Goal: Task Accomplishment & Management: Complete application form

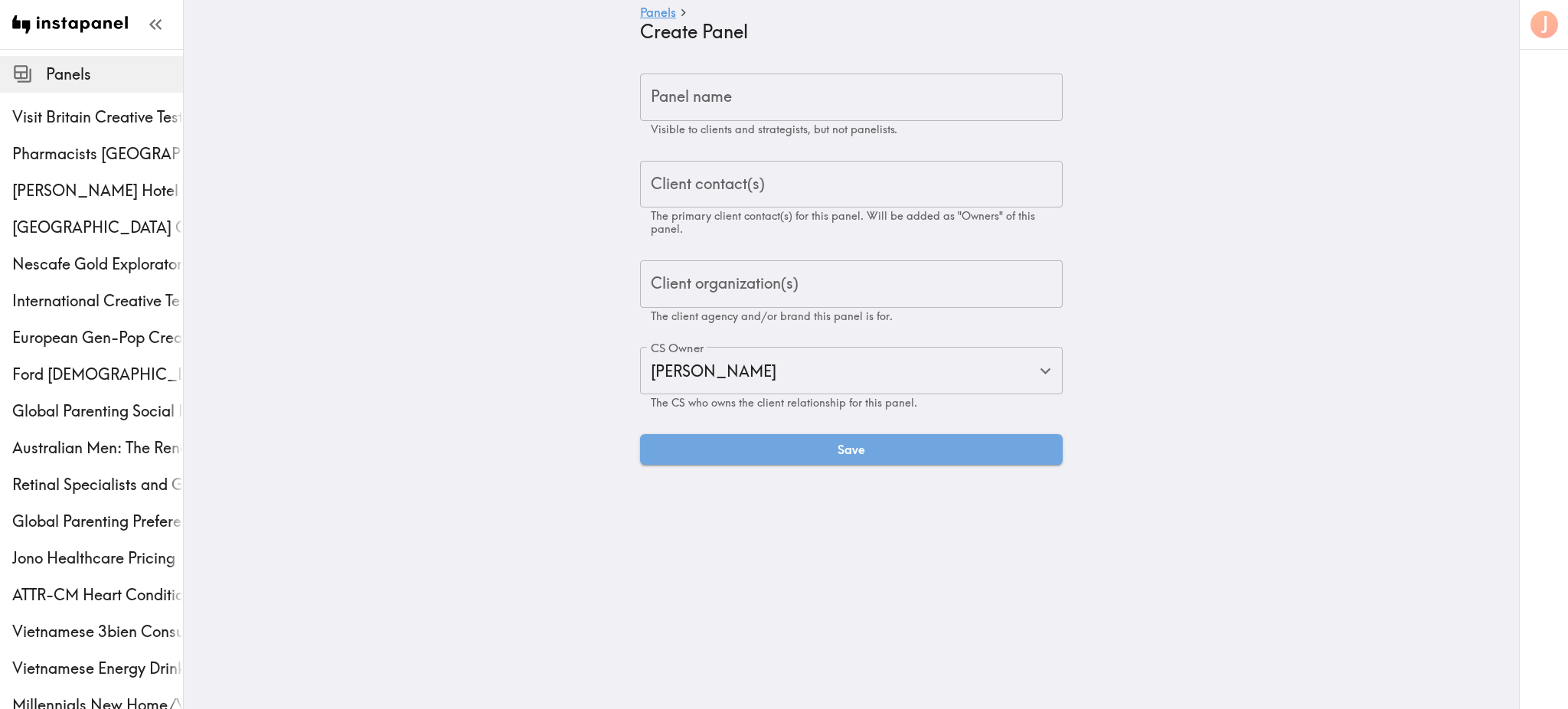
type input "[PERSON_NAME]"
click at [665, 97] on input "Panel name" at bounding box center [851, 97] width 422 height 47
paste input "US/UK Dermatology Patients Ethnography"
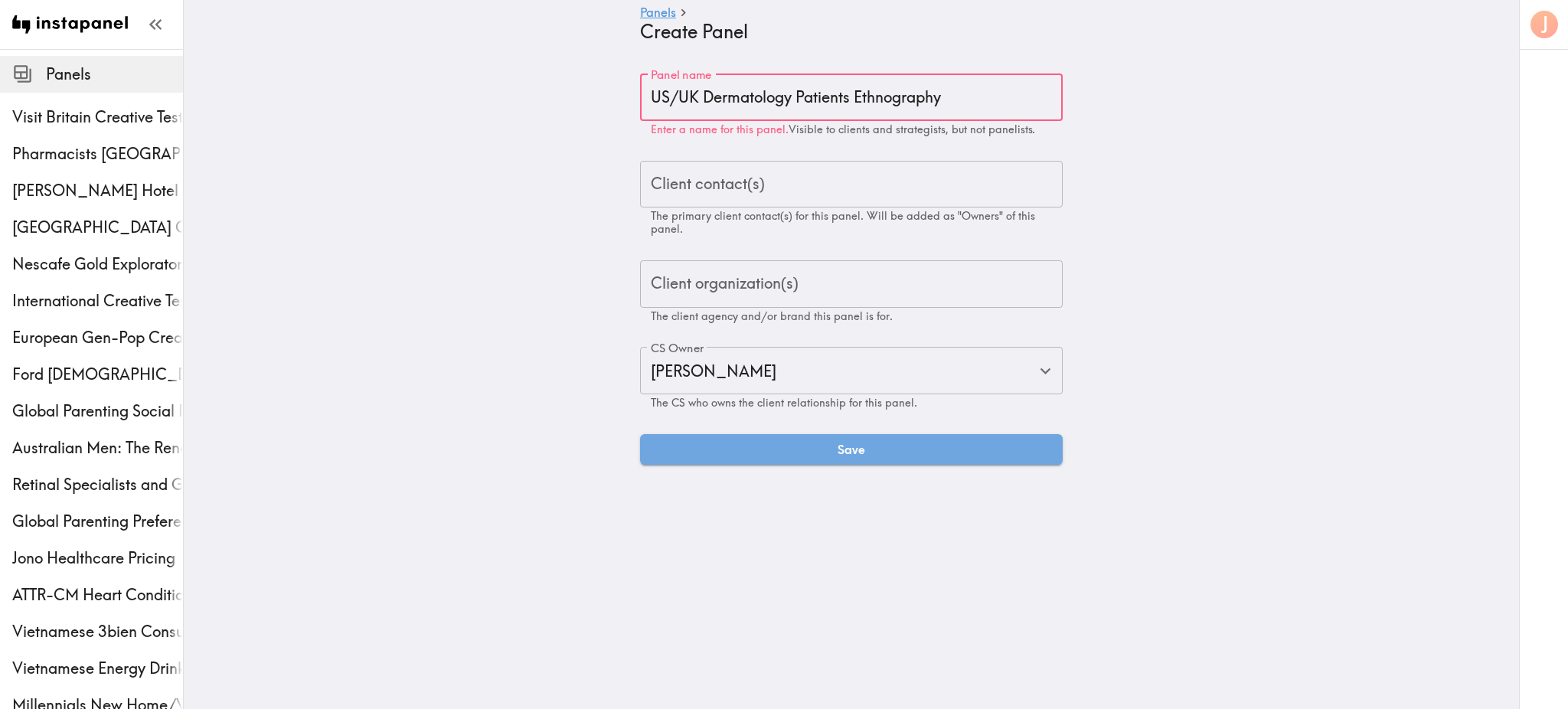
type input "US/UK Dermatology Patients Ethnography"
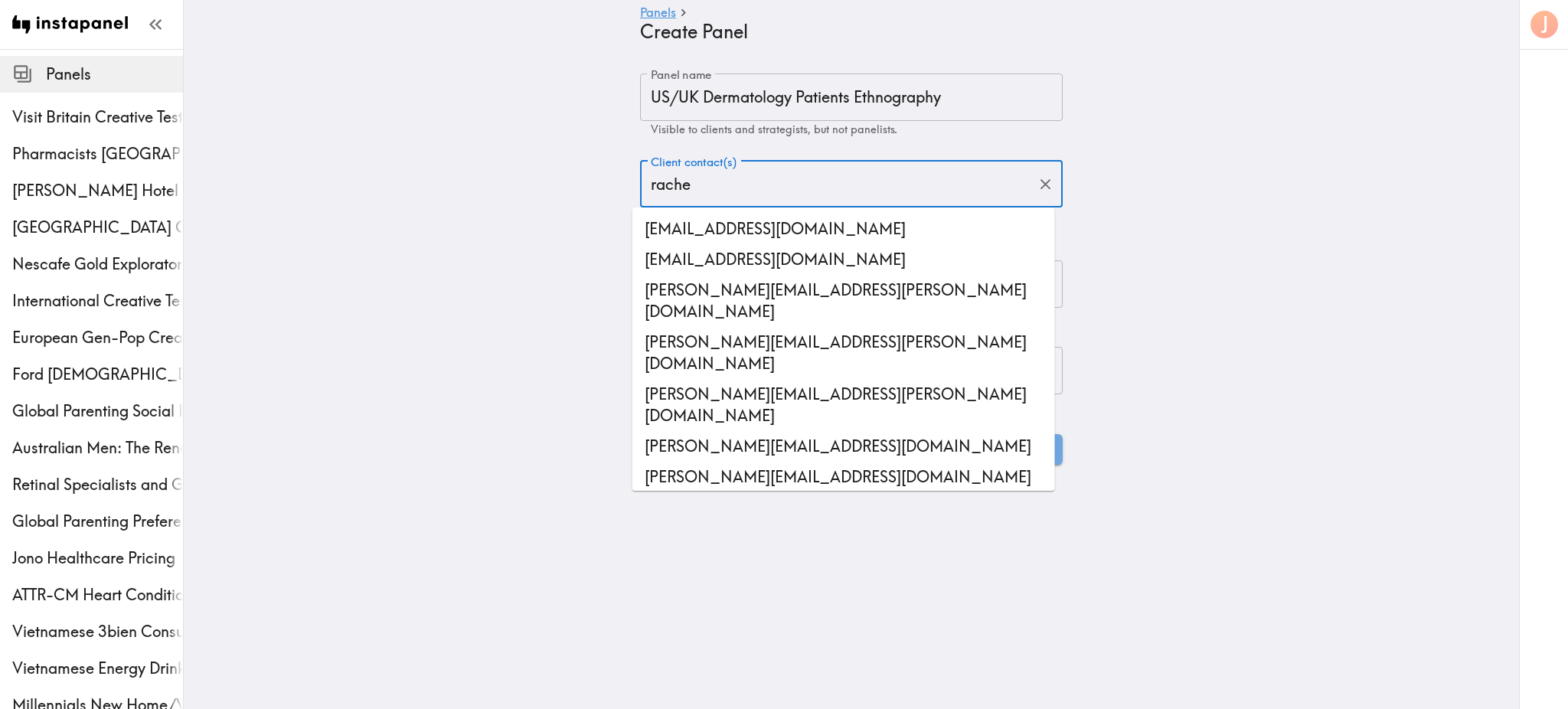
type input "[PERSON_NAME]"
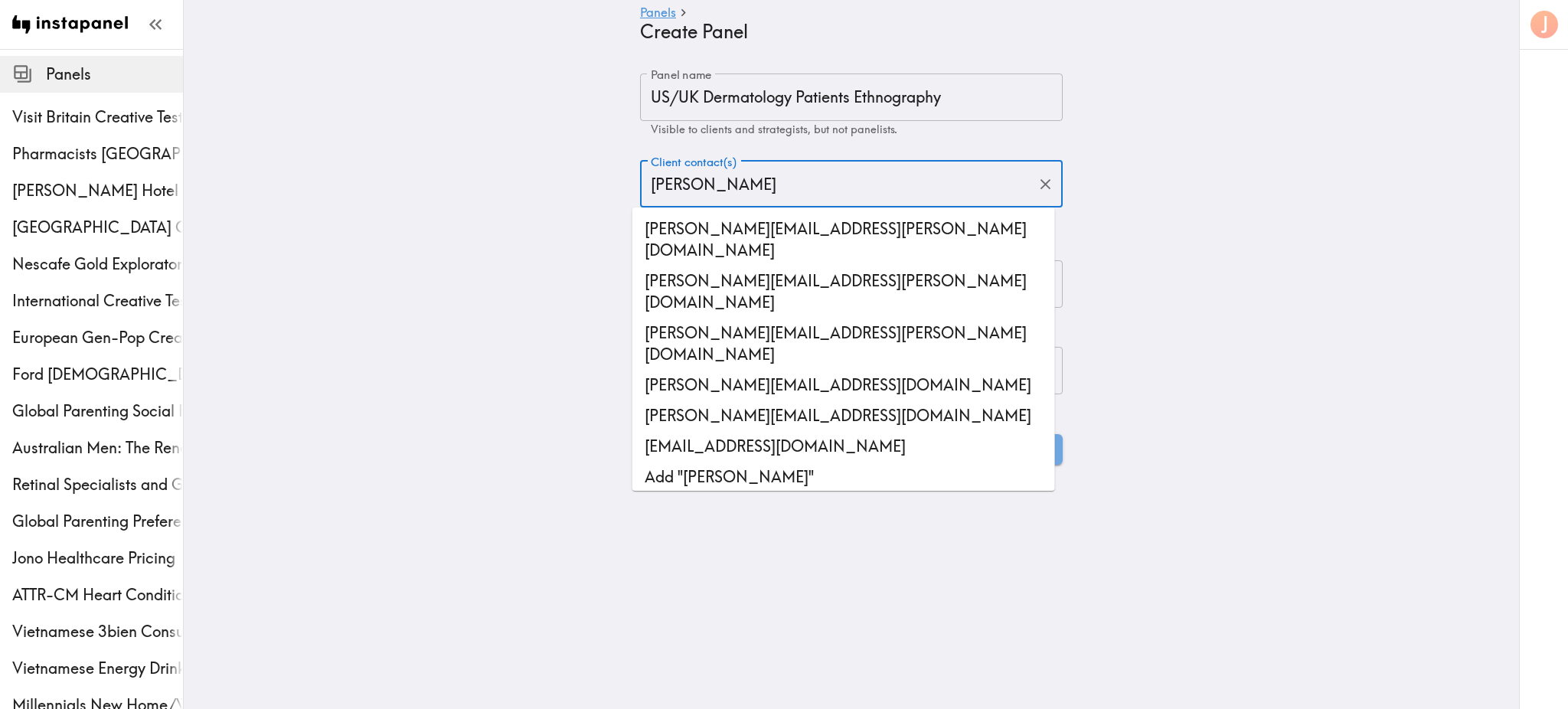
click at [793, 318] on li "[PERSON_NAME][EMAIL_ADDRESS][PERSON_NAME][DOMAIN_NAME]" at bounding box center [843, 343] width 422 height 52
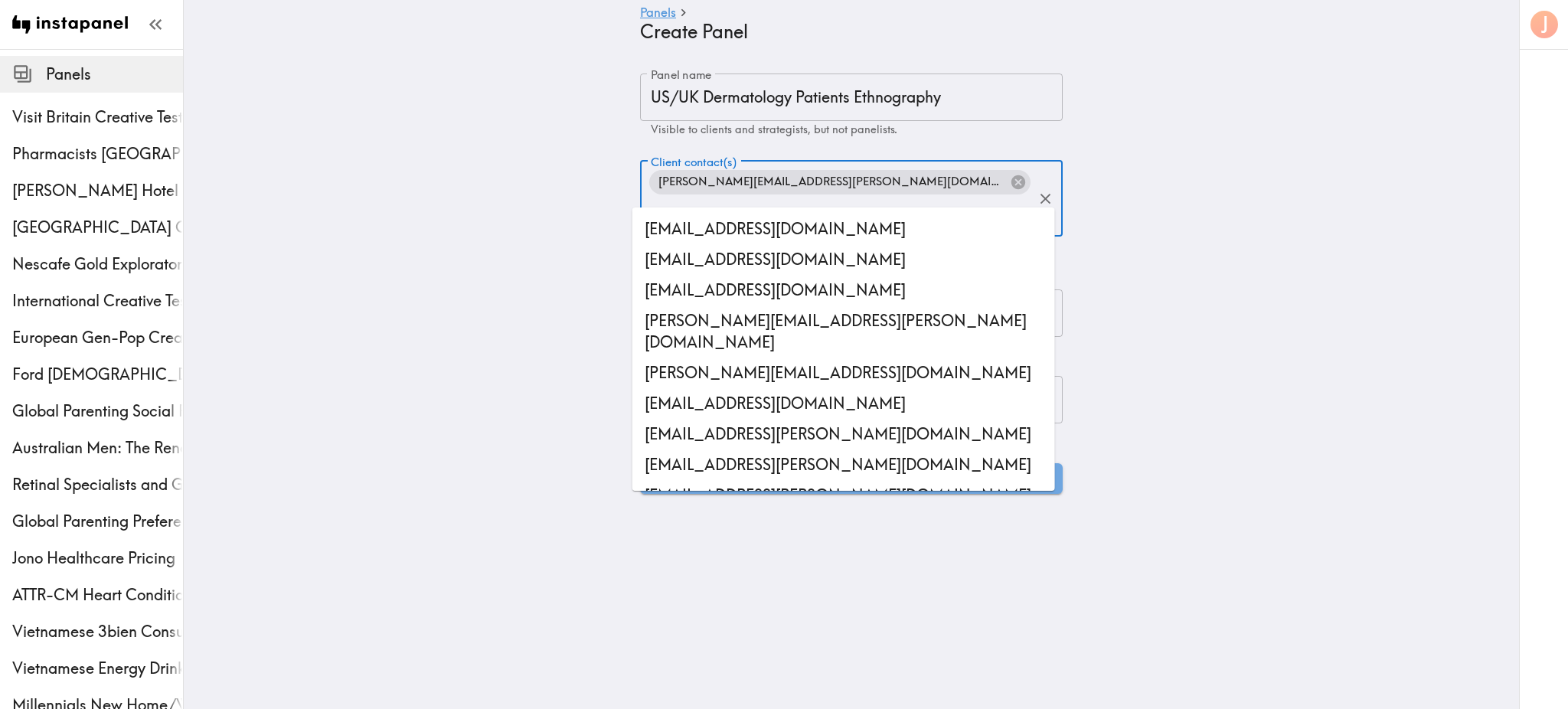
scroll to position [47609, 0]
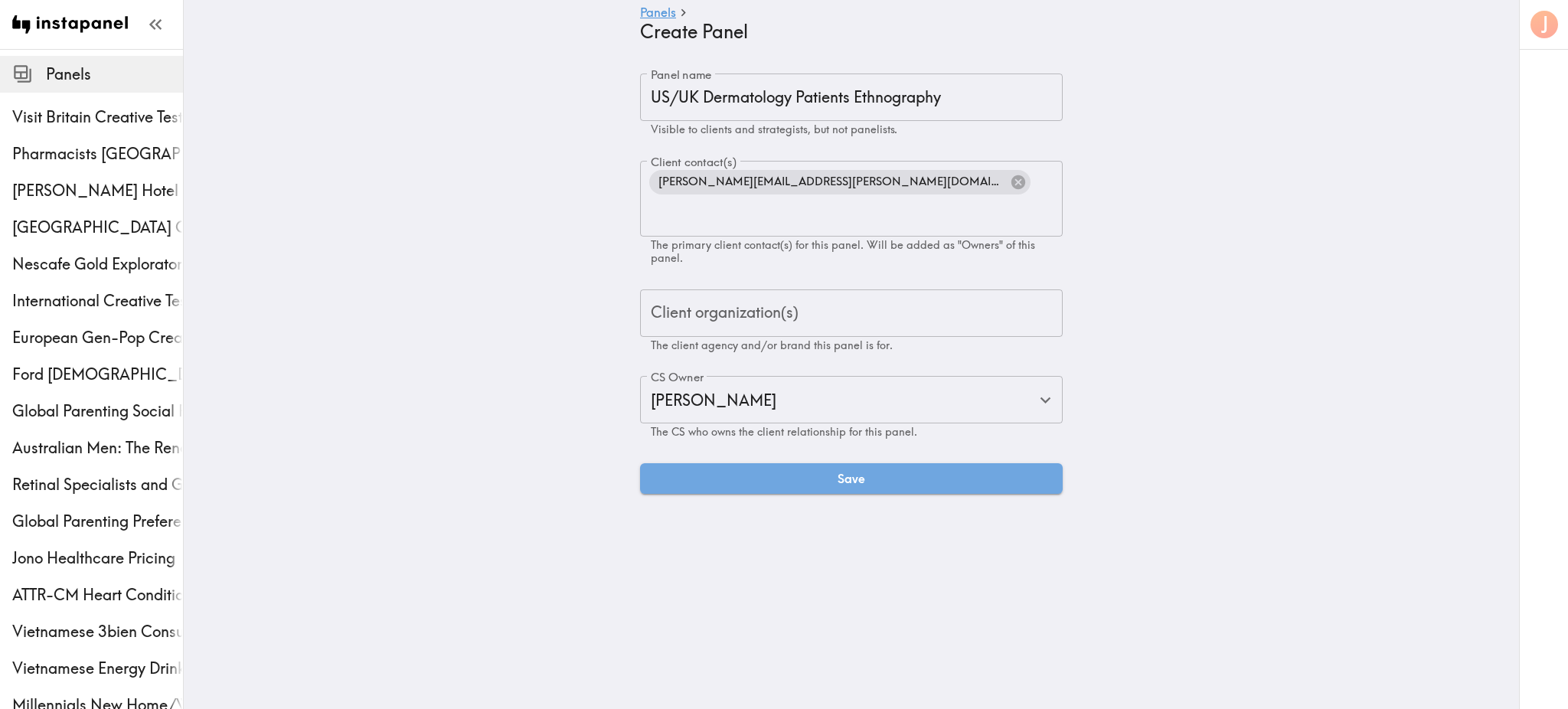
click at [1128, 224] on main "Panels Create Panel Panel name US/UK Dermatology Patients Ethnography Panel nam…" at bounding box center [851, 283] width 1336 height 469
click at [847, 296] on input "Client organization(s)" at bounding box center [851, 313] width 409 height 34
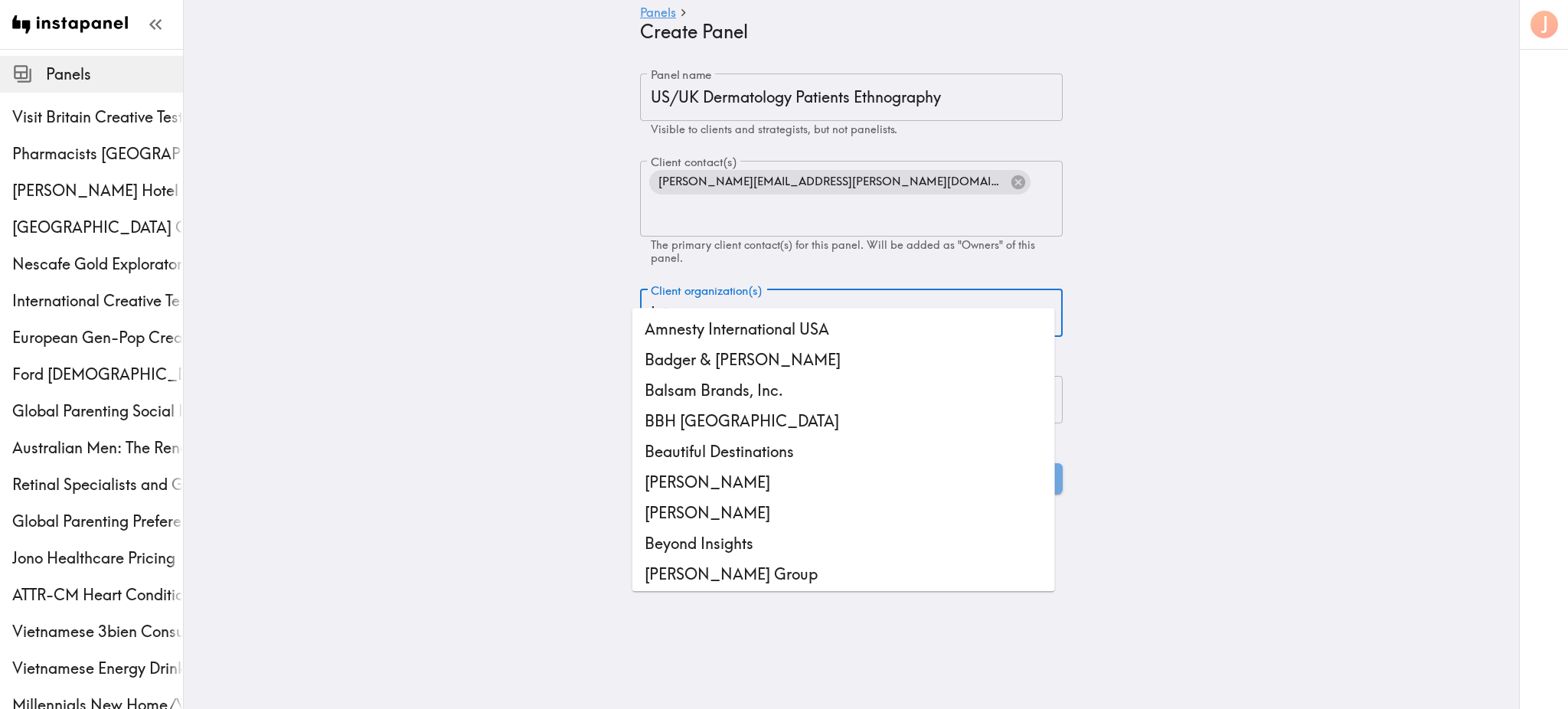
type input "Iniz"
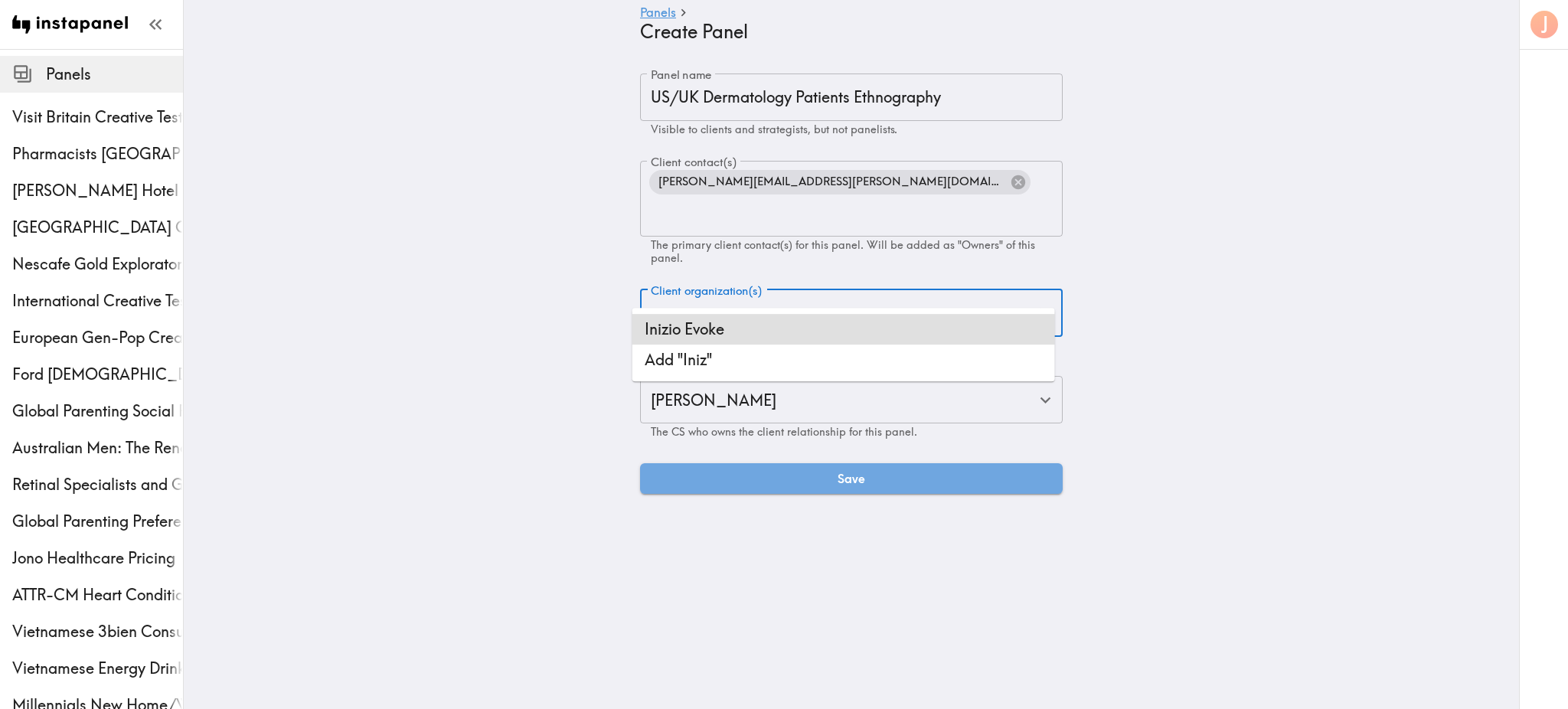
scroll to position [8570, 0]
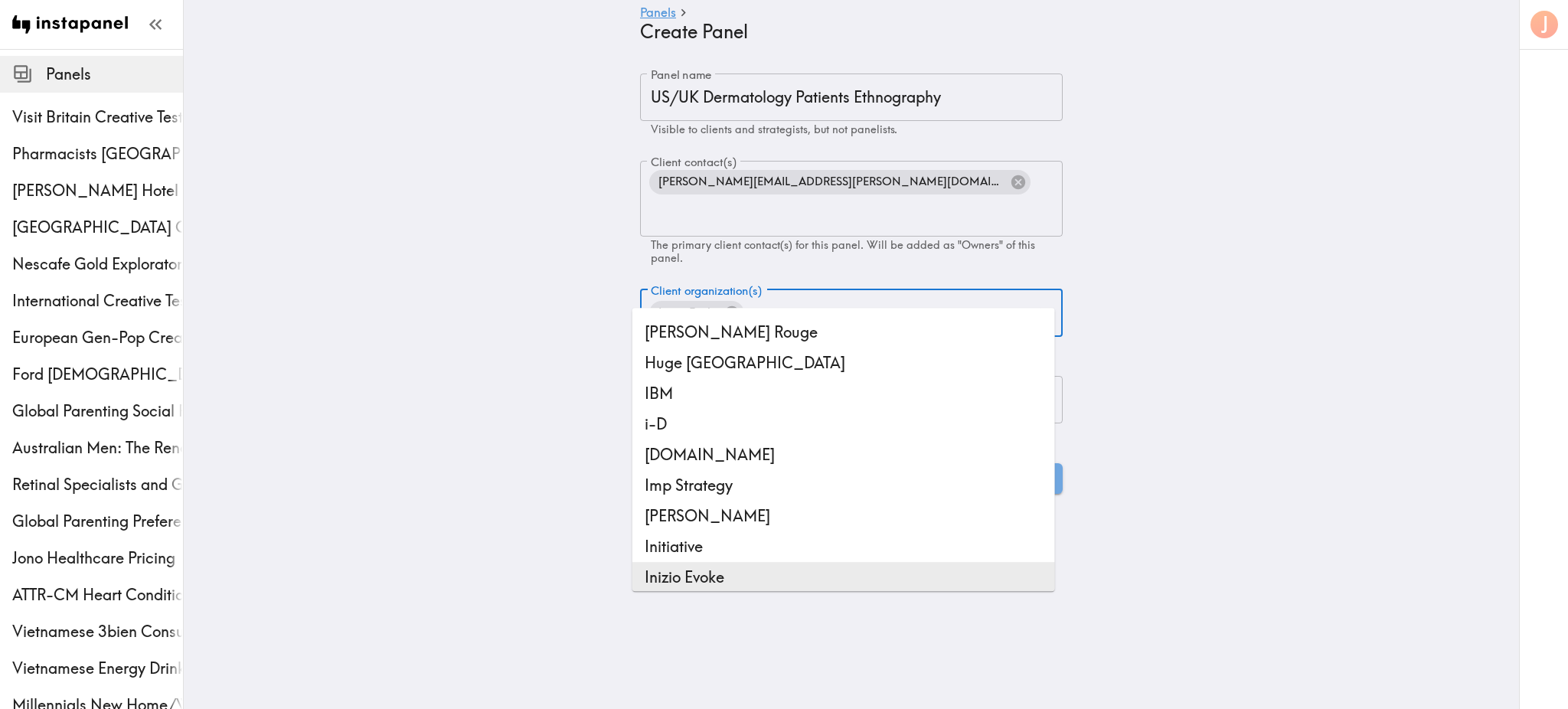
click at [1086, 311] on main "Panels Create Panel Panel name US/UK Dermatology Patients Ethnography Panel nam…" at bounding box center [851, 283] width 1336 height 469
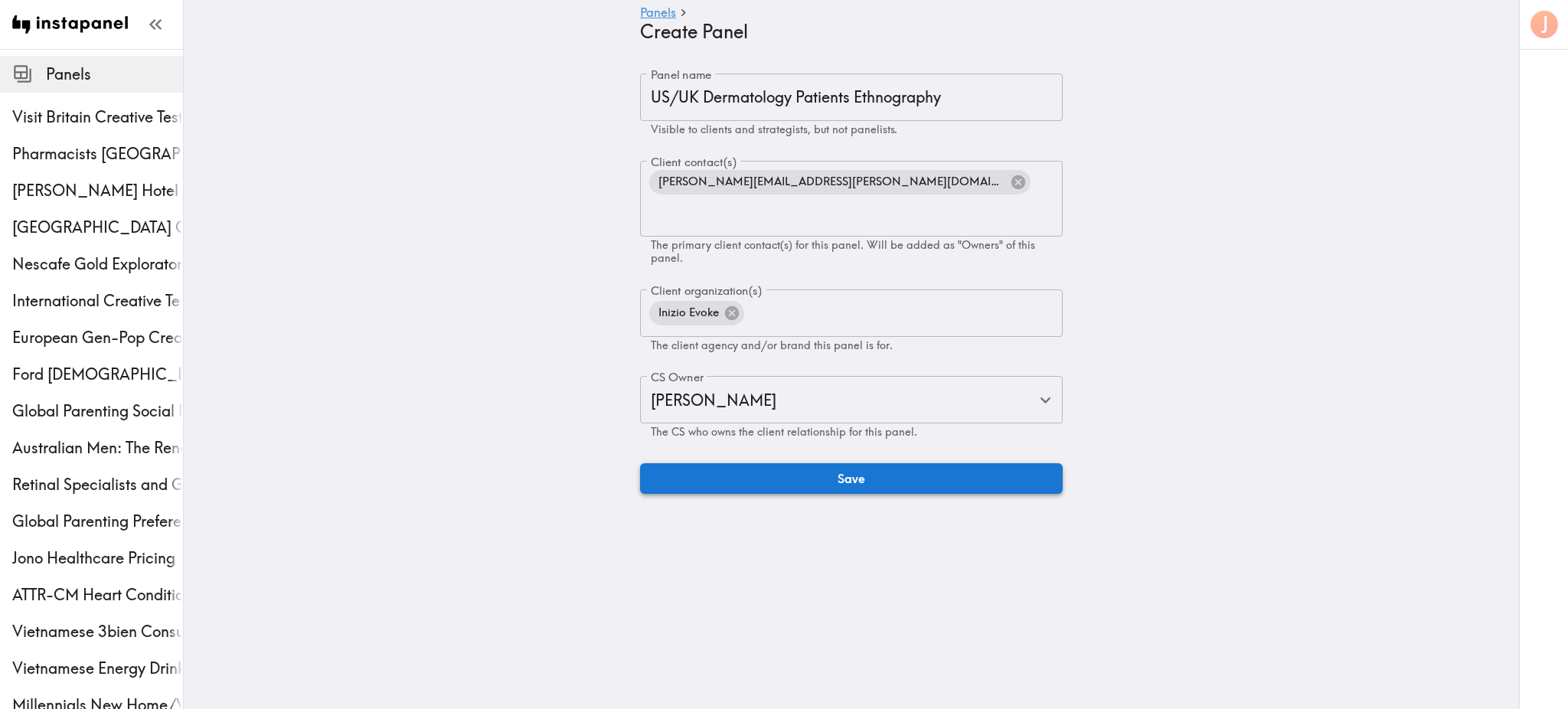
click at [794, 463] on button "Save" at bounding box center [851, 478] width 422 height 31
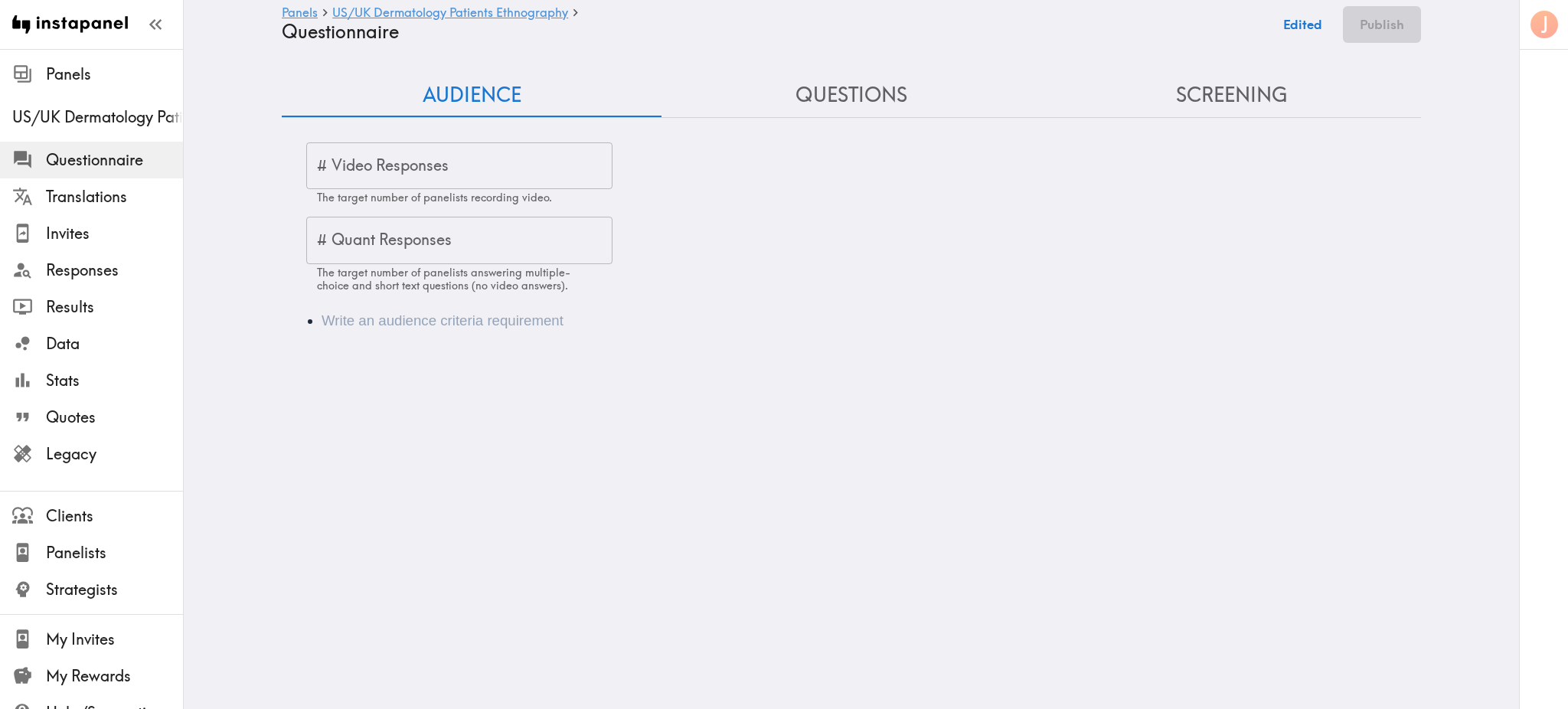
click at [369, 175] on input "# Video Responses" at bounding box center [460, 165] width 307 height 47
type input "20"
click at [83, 449] on span "Legacy" at bounding box center [115, 453] width 137 height 22
click at [88, 110] on span "US/UK Dermatology Patients Ethnography" at bounding box center [98, 117] width 171 height 22
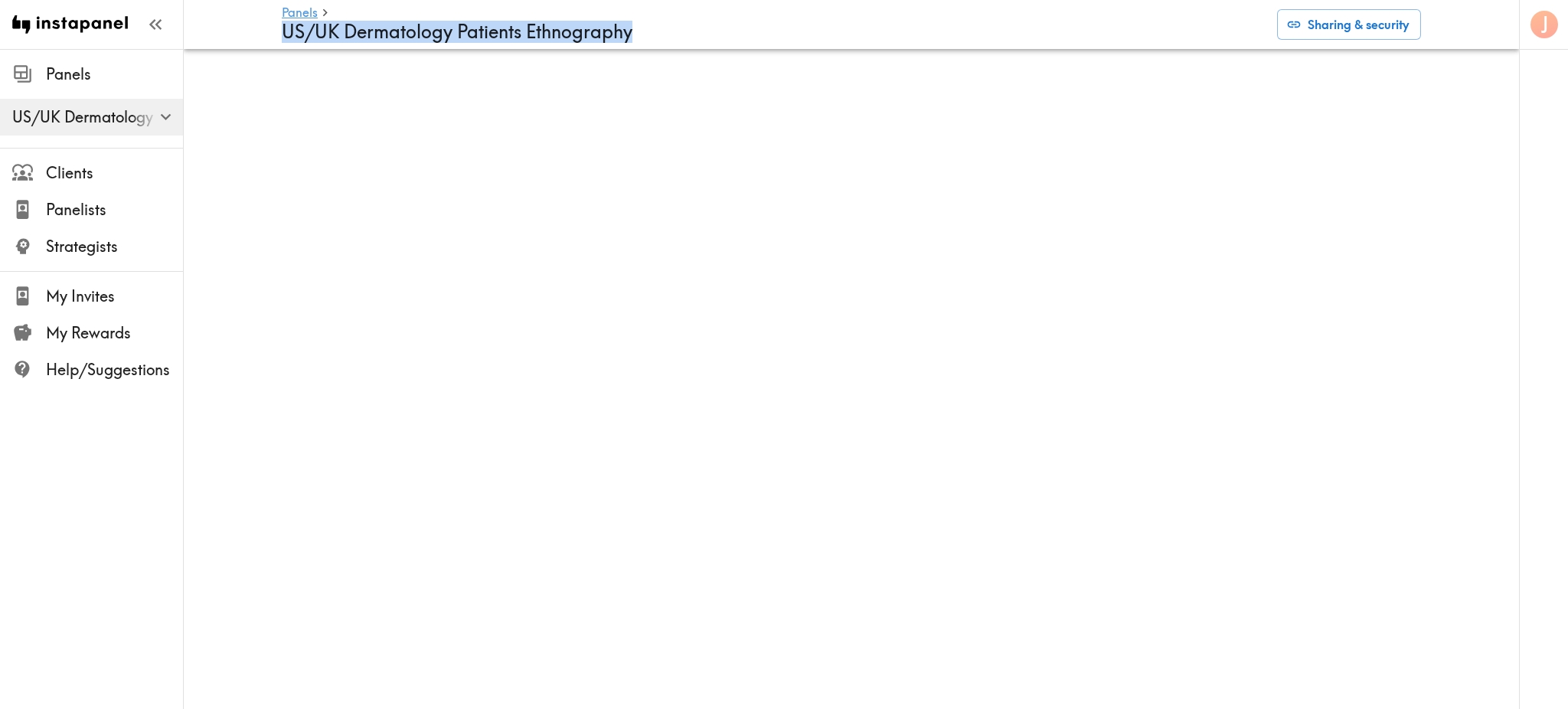
drag, startPoint x: 657, startPoint y: 39, endPoint x: 284, endPoint y: 26, distance: 373.2
click at [284, 26] on h4 "US/UK Dermatology Patients Ethnography" at bounding box center [773, 32] width 983 height 23
copy h4 "US/UK Dermatology Patients Ethnography"
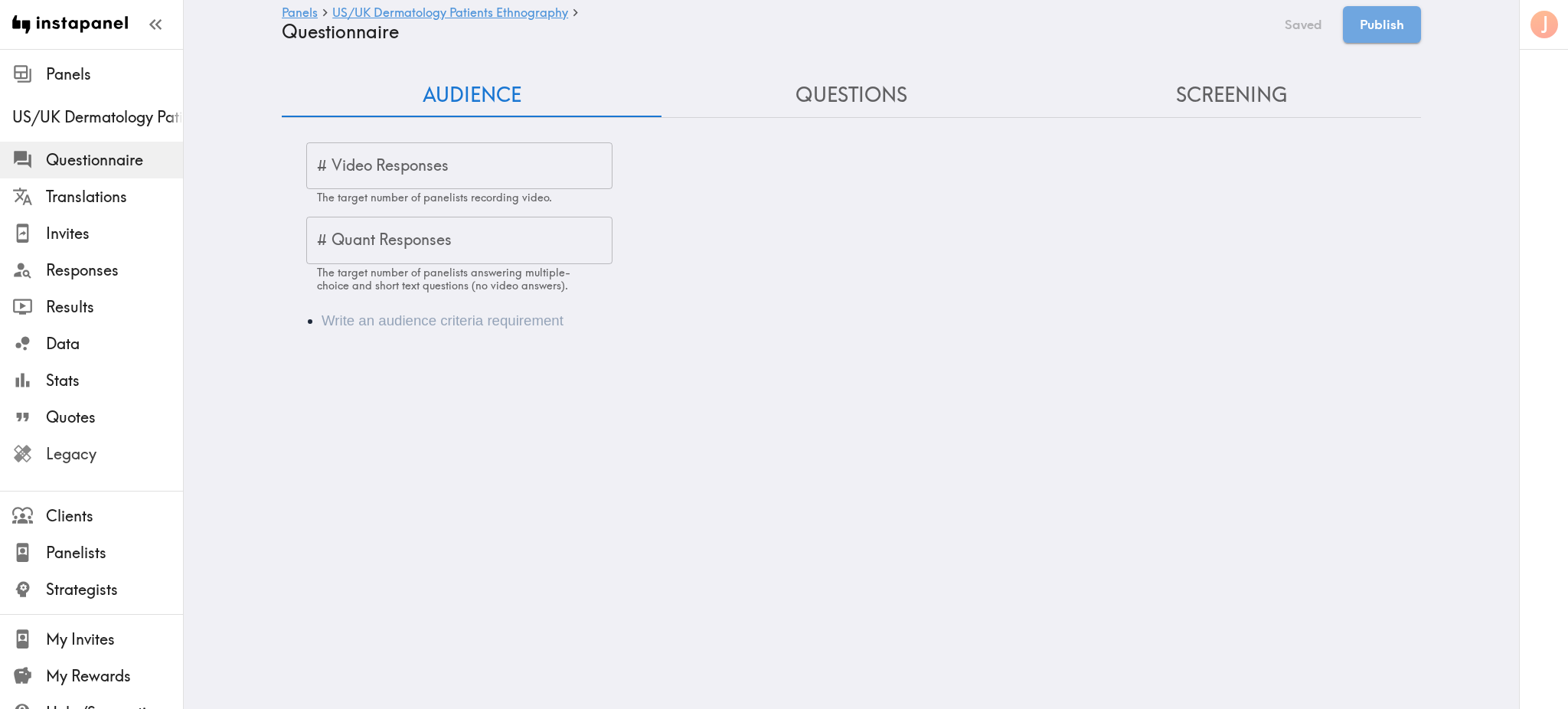
click at [87, 453] on span "Legacy" at bounding box center [115, 453] width 137 height 22
